Goal: Task Accomplishment & Management: Manage account settings

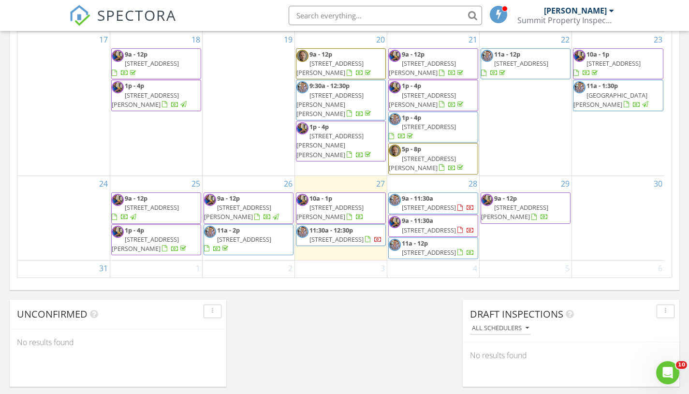
scroll to position [599, 0]
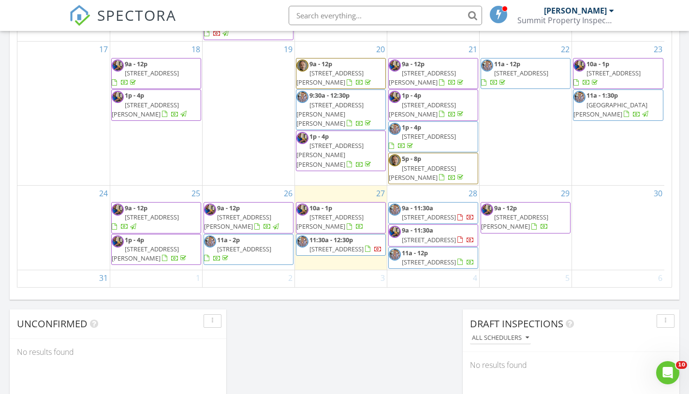
click at [513, 203] on span "9a - 12p" at bounding box center [505, 207] width 23 height 9
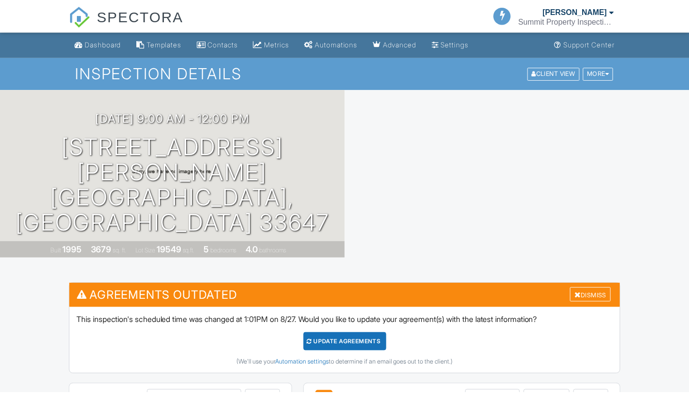
scroll to position [432, 0]
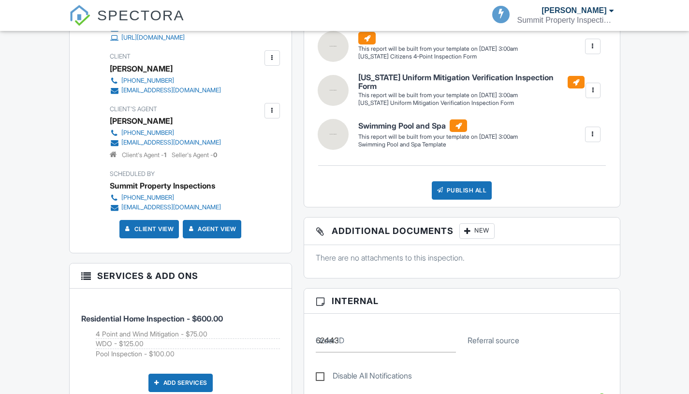
click at [398, 371] on label "Disable All Notifications" at bounding box center [364, 377] width 96 height 12
click at [322, 368] on input "Disable All Notifications" at bounding box center [319, 371] width 6 height 6
checkbox input "true"
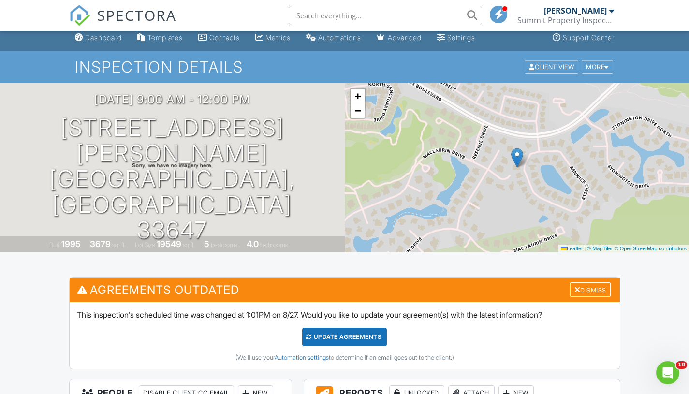
scroll to position [0, 0]
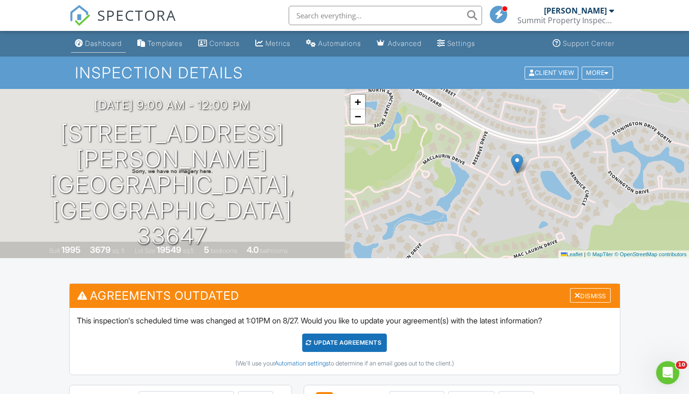
type textarea "gate code #1236 combo 0929"
click at [101, 47] on div "Dashboard" at bounding box center [103, 43] width 37 height 8
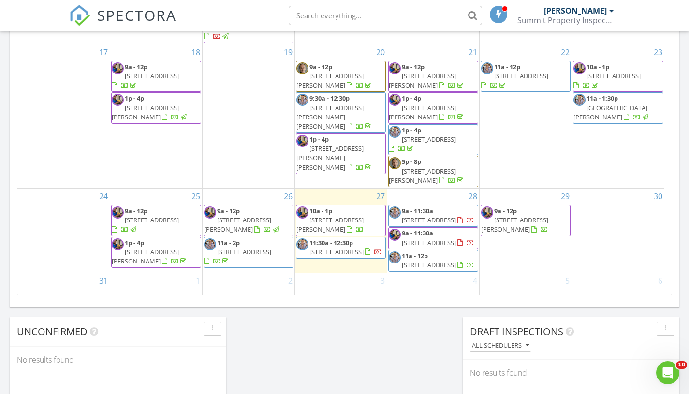
scroll to position [627, 0]
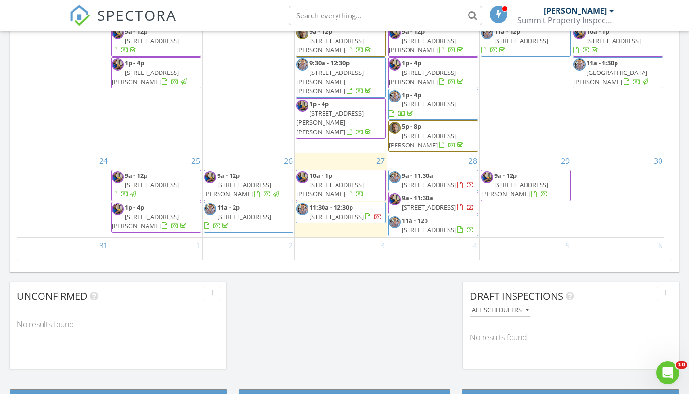
click at [521, 180] on span "6407 Renwick Cir, Tampa 33647" at bounding box center [514, 189] width 67 height 18
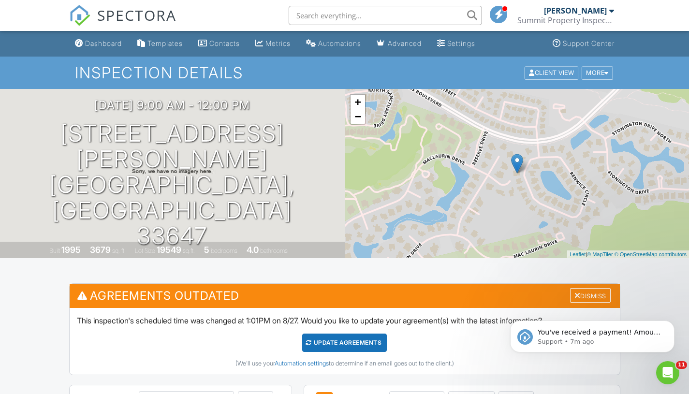
click at [339, 18] on input "text" at bounding box center [385, 15] width 193 height 19
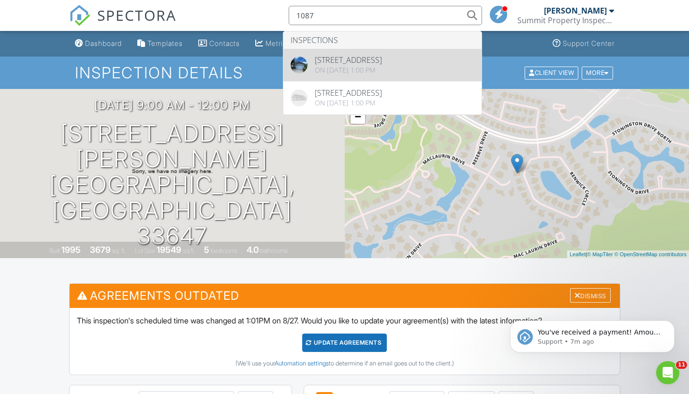
type input "1087"
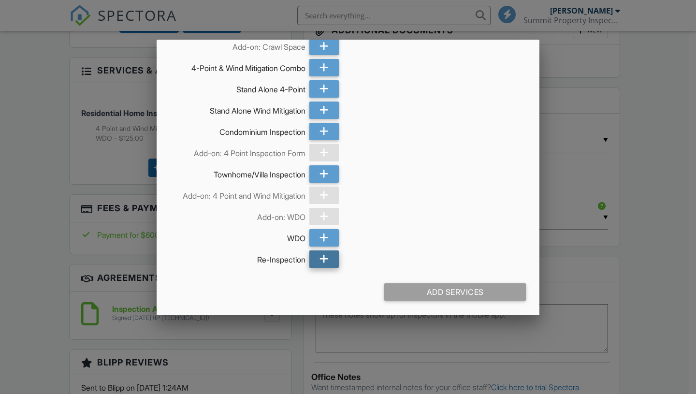
click at [319, 262] on icon at bounding box center [323, 258] width 9 height 17
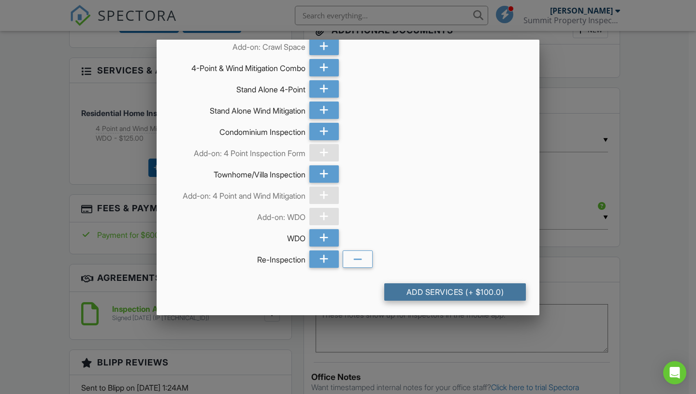
scroll to position [231, 0]
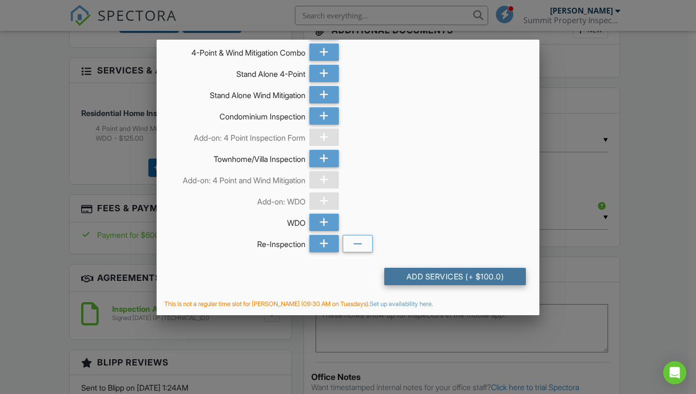
click at [453, 279] on div "Add Services (+ $100.0)" at bounding box center [455, 276] width 142 height 17
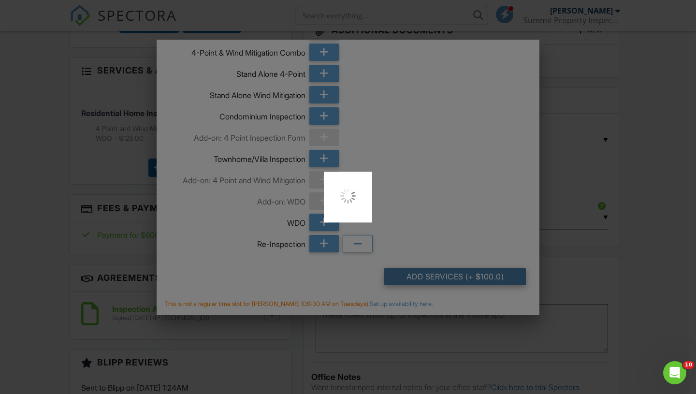
scroll to position [0, 0]
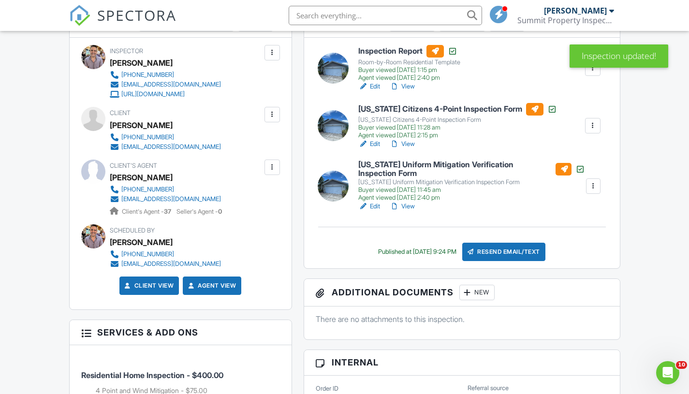
scroll to position [417, 0]
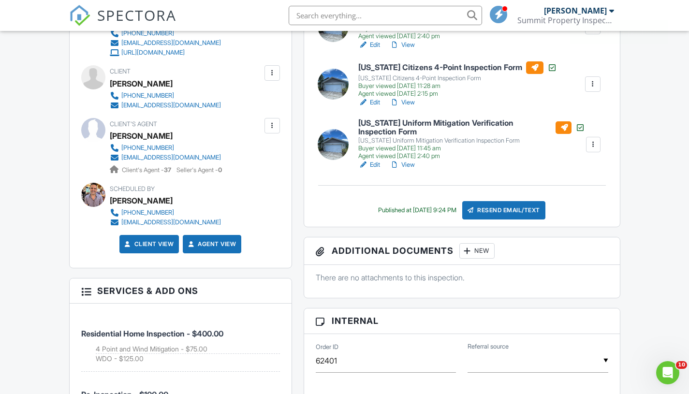
click at [408, 101] on link "View" at bounding box center [402, 103] width 25 height 10
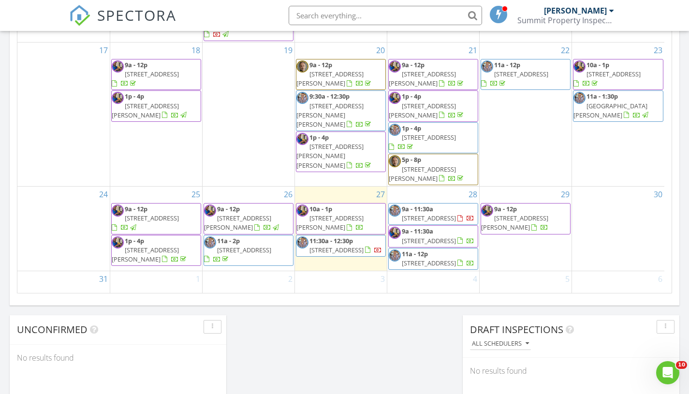
scroll to position [625, 0]
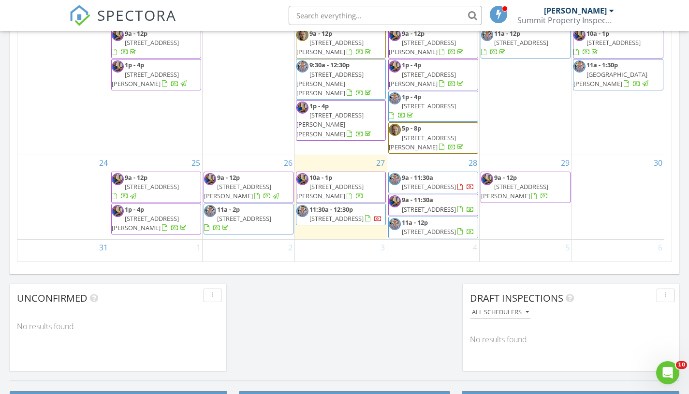
click at [361, 14] on input "text" at bounding box center [385, 15] width 193 height 19
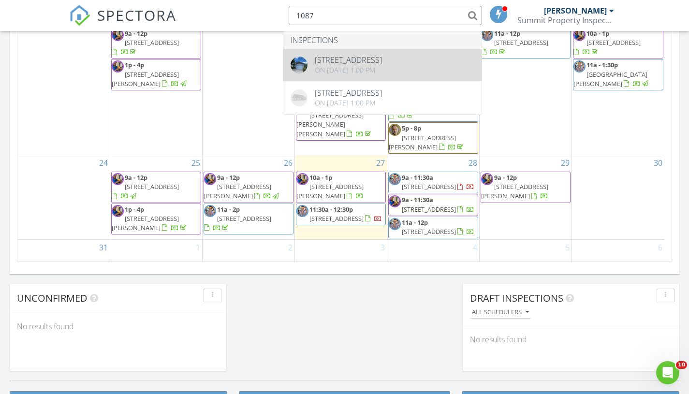
type input "1087"
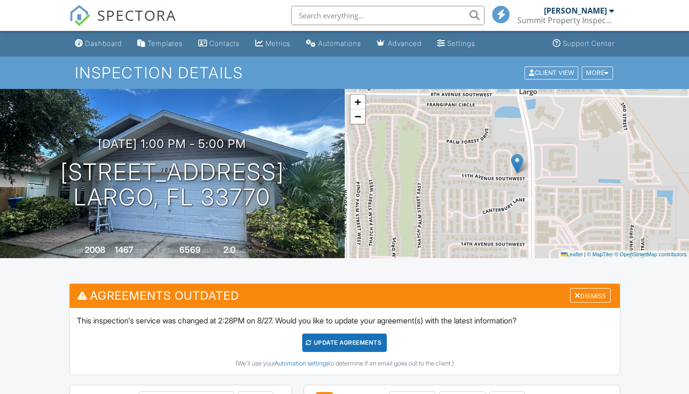
scroll to position [349, 0]
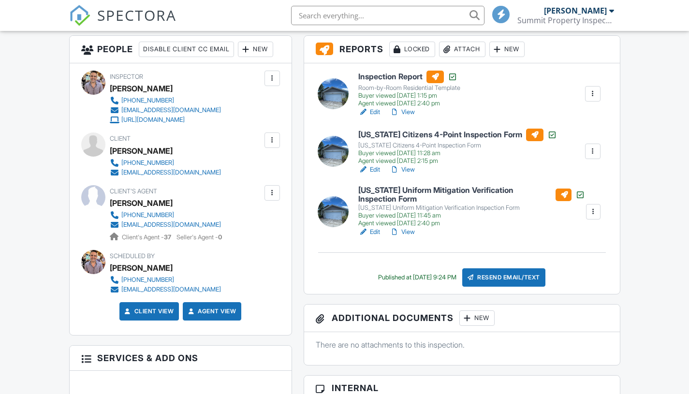
click at [520, 287] on div "Resend Email/Text" at bounding box center [503, 277] width 83 height 18
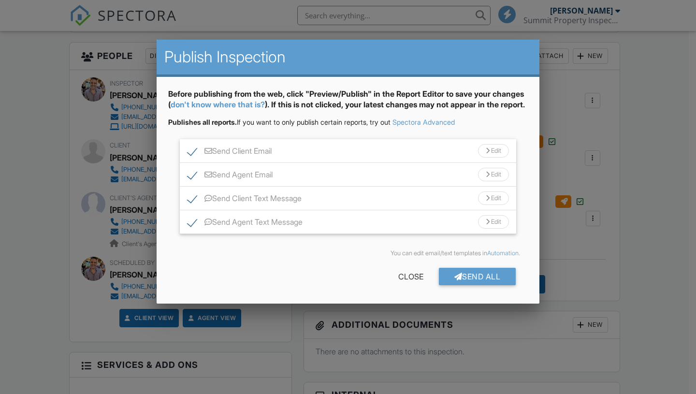
scroll to position [0, 0]
click at [481, 285] on div "Send All" at bounding box center [477, 276] width 77 height 17
